Goal: Task Accomplishment & Management: Manage account settings

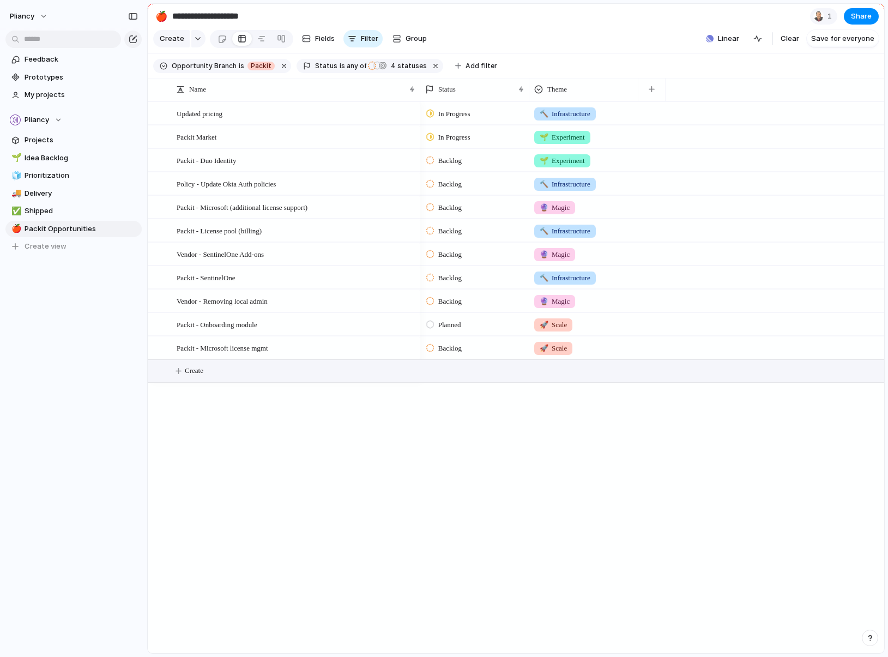
click at [189, 376] on span "Create" at bounding box center [194, 370] width 19 height 11
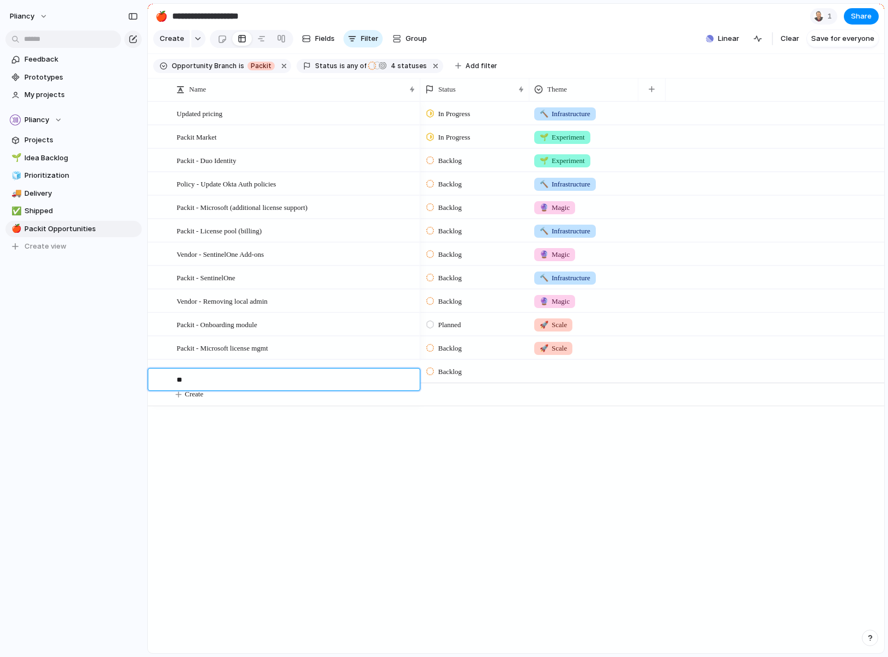
type textarea "*"
type textarea "**********"
click at [563, 378] on div at bounding box center [584, 369] width 108 height 18
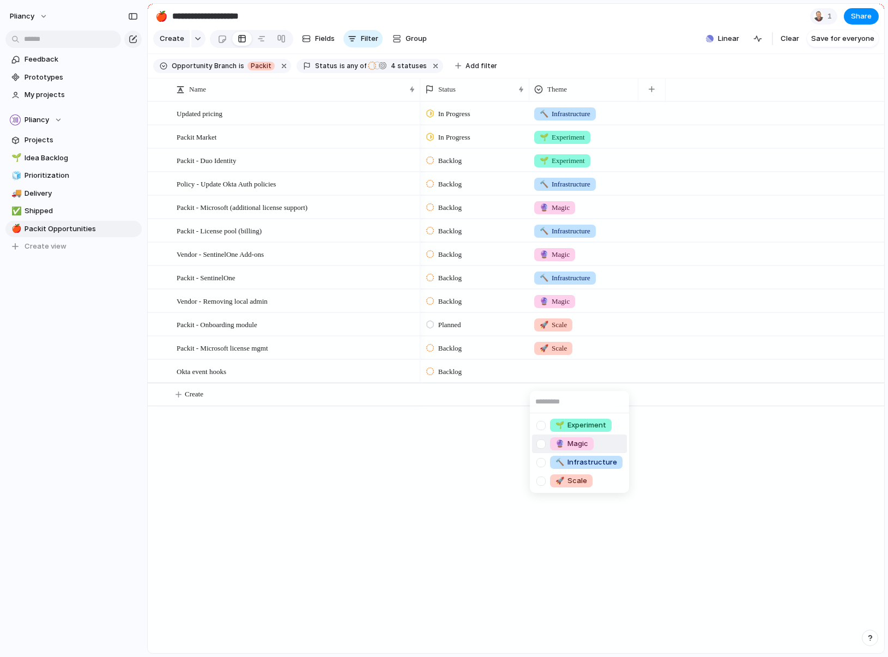
click at [571, 442] on span "🔮 Magic" at bounding box center [572, 443] width 33 height 11
click at [274, 378] on div "Okta event hooks" at bounding box center [297, 371] width 240 height 22
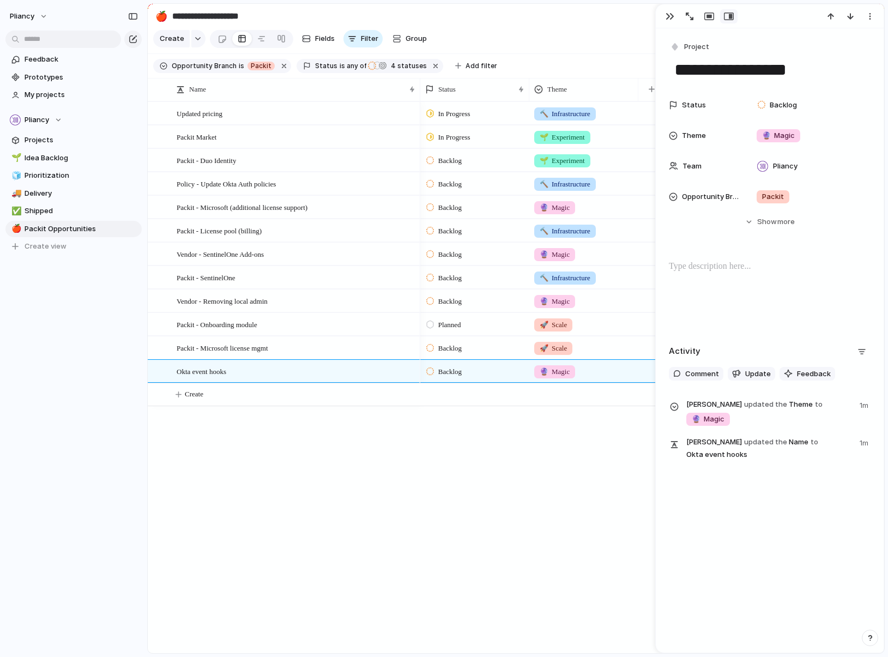
click at [737, 268] on p at bounding box center [770, 266] width 202 height 13
click at [811, 194] on div "Packit" at bounding box center [808, 197] width 113 height 12
click at [762, 278] on div at bounding box center [763, 279] width 19 height 19
click at [708, 261] on div "Packit Startup leaders Pliancy" at bounding box center [444, 328] width 888 height 657
click at [702, 269] on p at bounding box center [770, 266] width 202 height 13
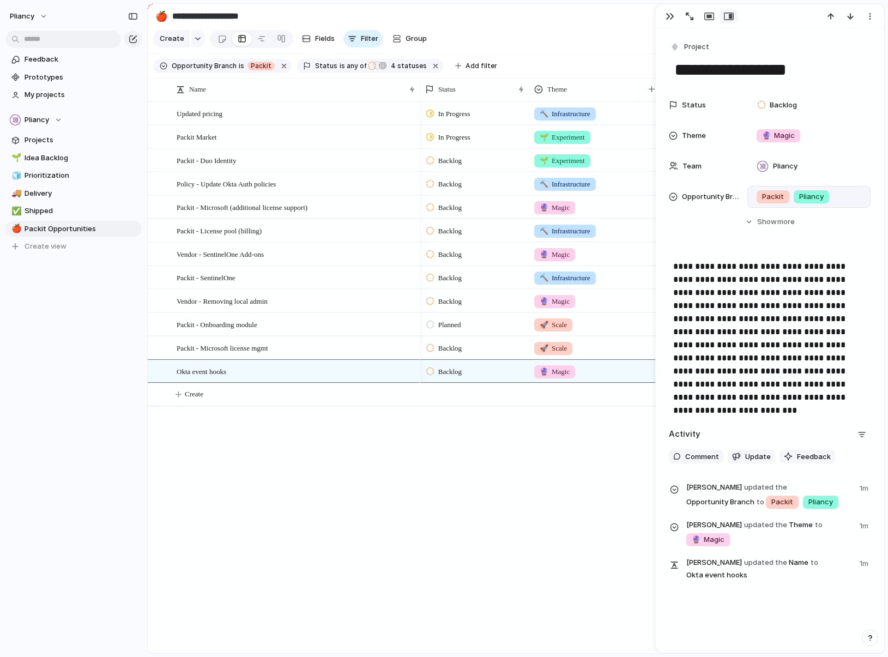
click at [502, 495] on div "In Progress 🔨 Infrastructure In Progress 🌱 Experiment Backlog 🌱 Experiment Back…" at bounding box center [652, 377] width 464 height 552
click at [43, 156] on span "Idea Backlog" at bounding box center [81, 158] width 113 height 11
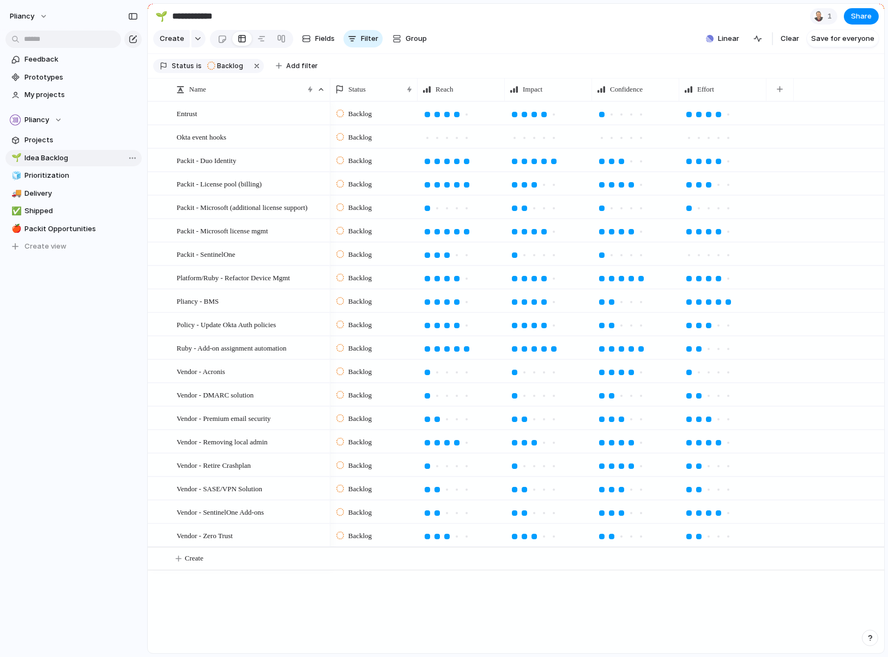
type input "**********"
click at [465, 141] on div at bounding box center [466, 137] width 5 height 5
click at [541, 141] on div at bounding box center [543, 137] width 5 height 5
click at [630, 141] on div at bounding box center [631, 137] width 5 height 5
click at [709, 141] on div at bounding box center [708, 137] width 5 height 5
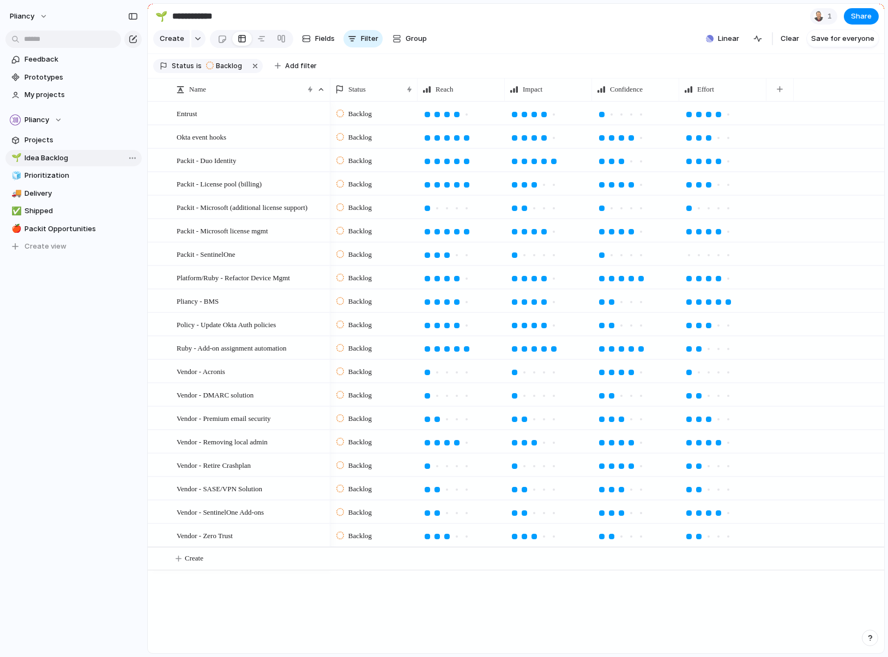
click at [36, 158] on span "Idea Backlog" at bounding box center [81, 158] width 113 height 11
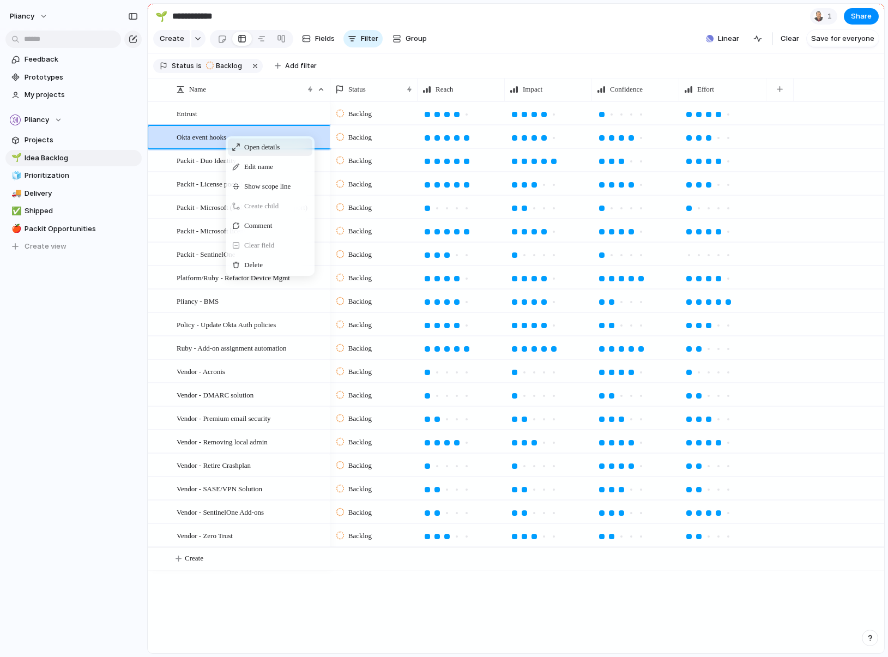
click at [114, 327] on div "Feedback Prototypes My projects Pliancy Projects 🌱 Idea Backlog 🧊 Prioritizatio…" at bounding box center [73, 171] width 147 height 343
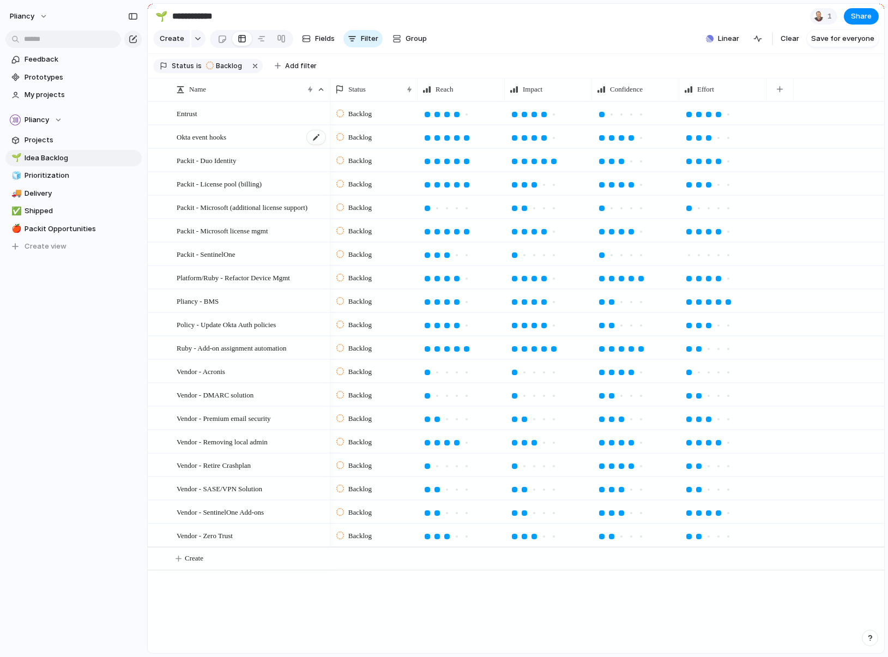
click at [208, 142] on span "Okta event hooks" at bounding box center [202, 136] width 50 height 13
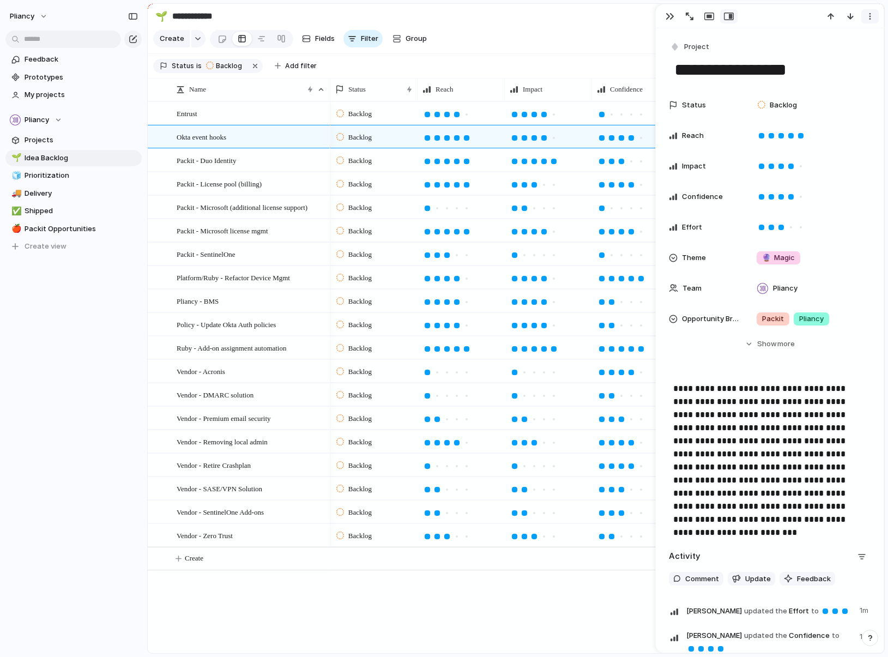
click at [869, 15] on div "button" at bounding box center [870, 16] width 9 height 9
click at [767, 432] on div "Mark as duplicate Delete" at bounding box center [444, 328] width 888 height 657
click at [620, 33] on section "Create Fields Filter Group Zoom Collapse Linear Clear Save for everyone" at bounding box center [516, 41] width 737 height 26
click at [671, 16] on div "button" at bounding box center [670, 16] width 9 height 9
